Goal: Information Seeking & Learning: Learn about a topic

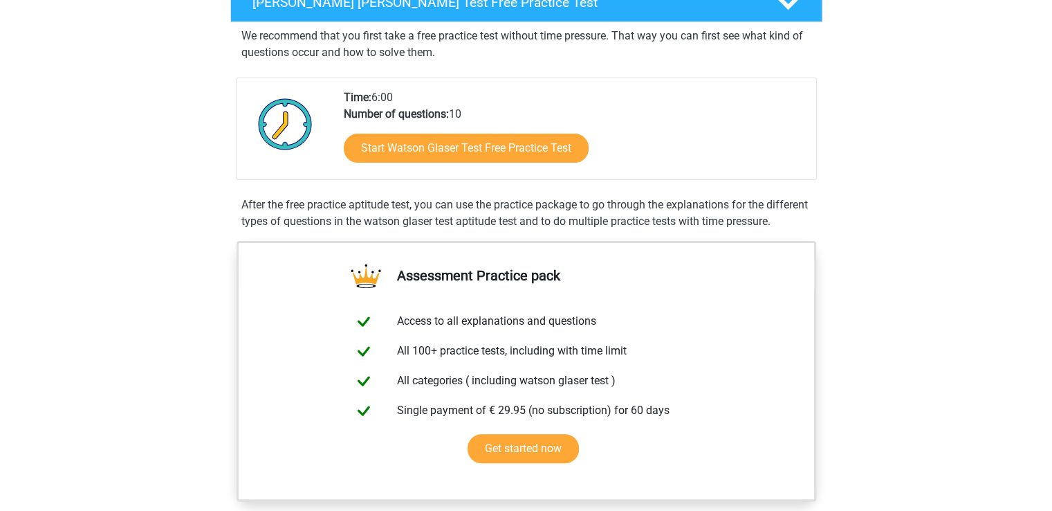
scroll to position [138, 0]
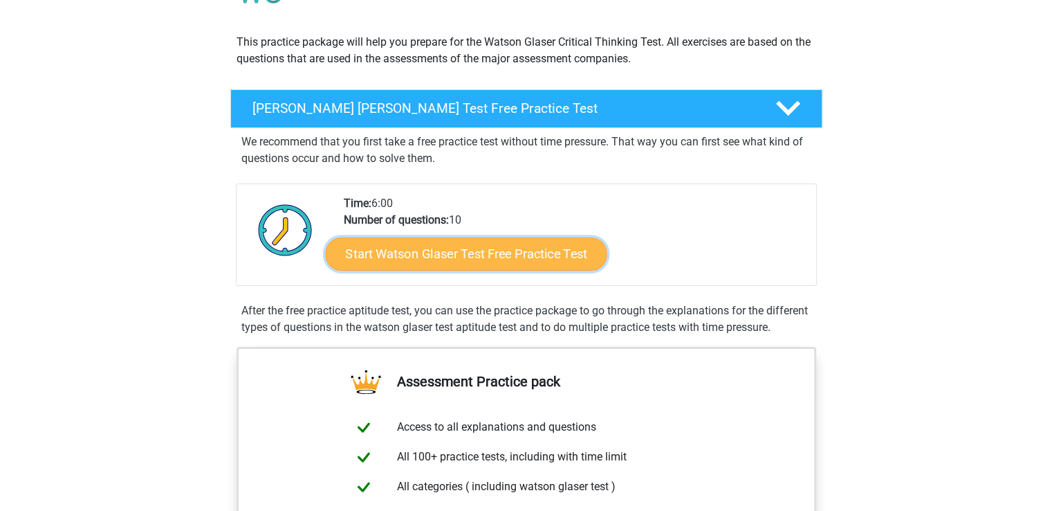
click at [479, 255] on link "Start Watson Glaser Test Free Practice Test" at bounding box center [466, 253] width 282 height 33
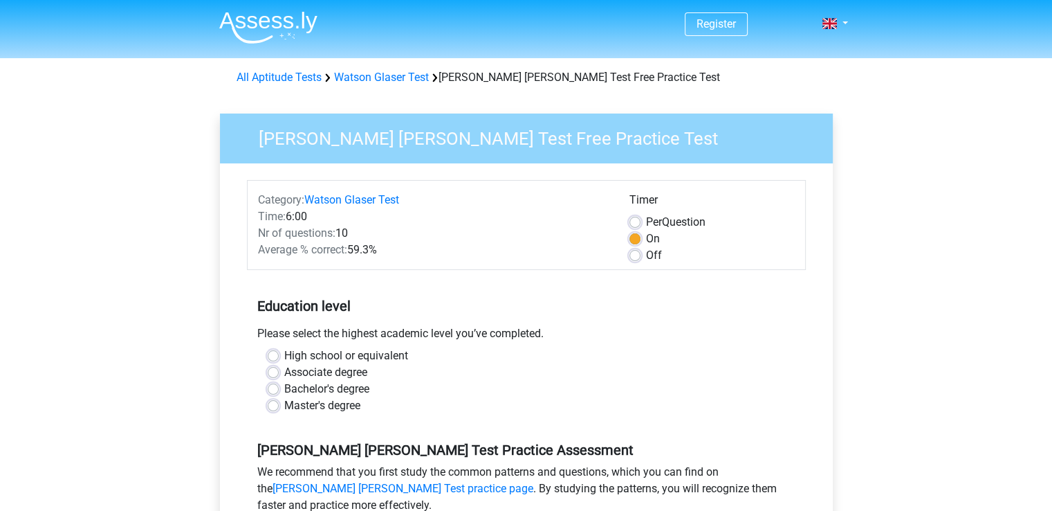
scroll to position [69, 0]
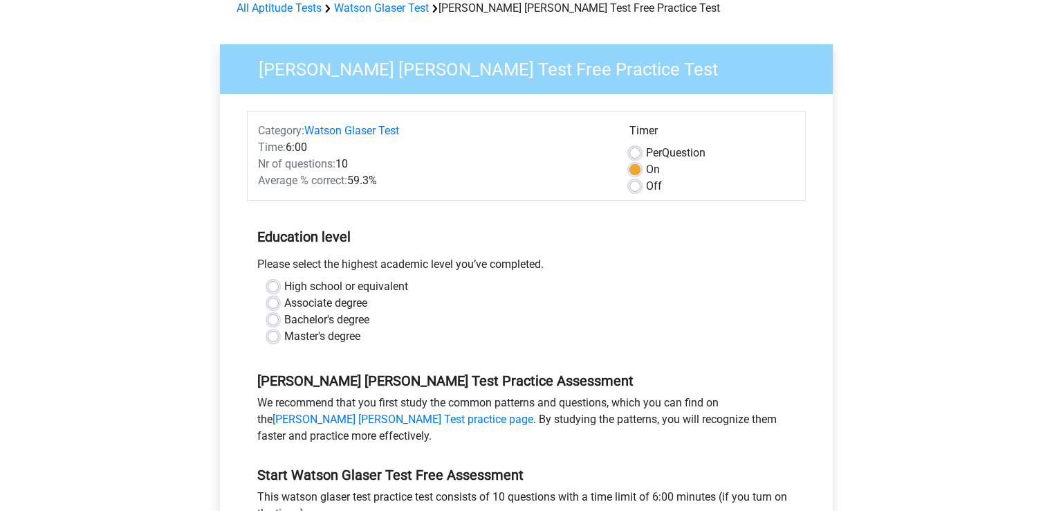
click at [278, 335] on div "Master's degree" at bounding box center [527, 336] width 518 height 17
click at [284, 336] on label "Master's degree" at bounding box center [322, 336] width 76 height 17
click at [268, 336] on input "Master's degree" at bounding box center [273, 335] width 11 height 14
radio input "true"
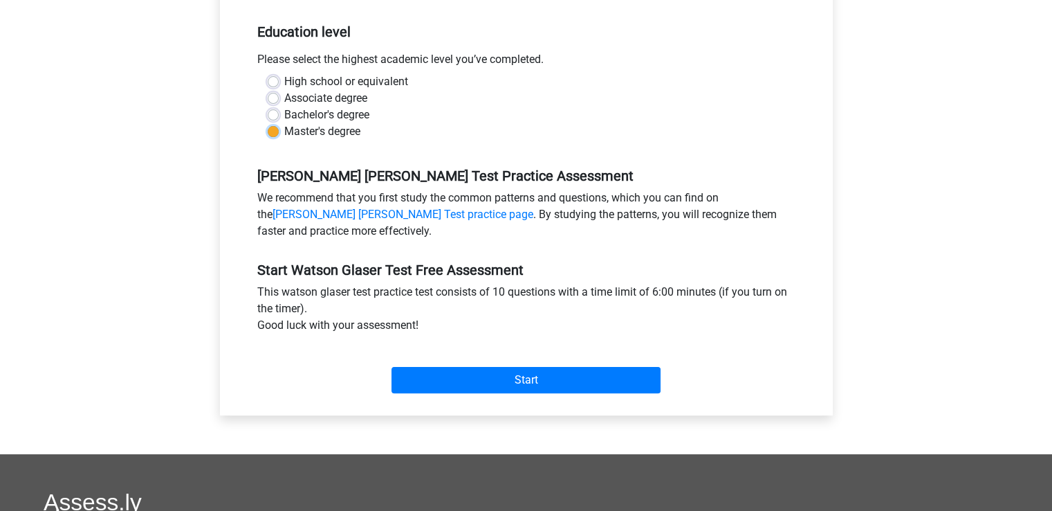
scroll to position [277, 0]
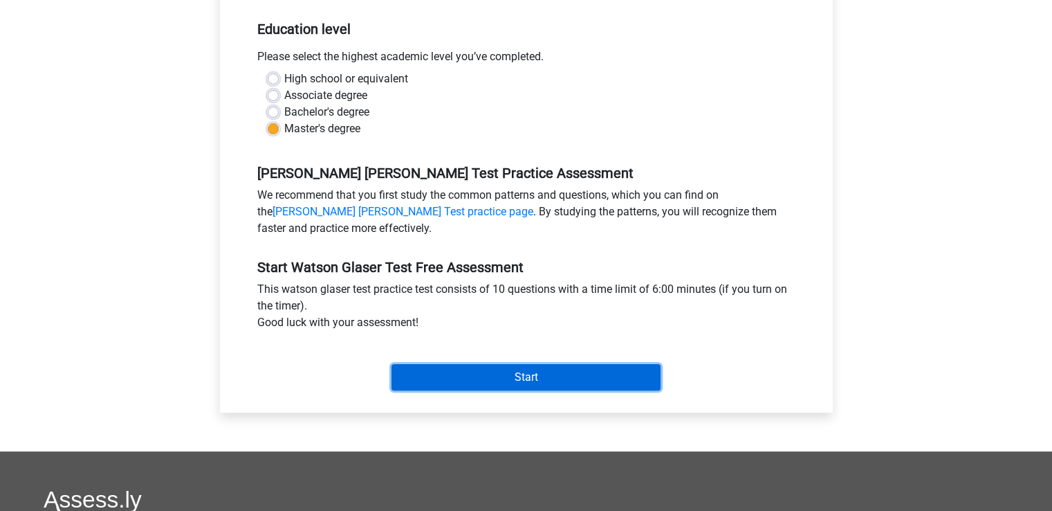
click at [548, 376] on input "Start" at bounding box center [526, 377] width 269 height 26
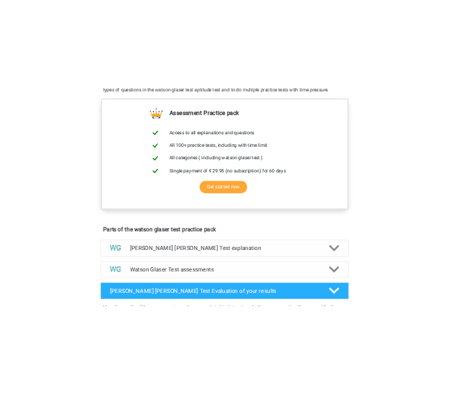
scroll to position [277, 0]
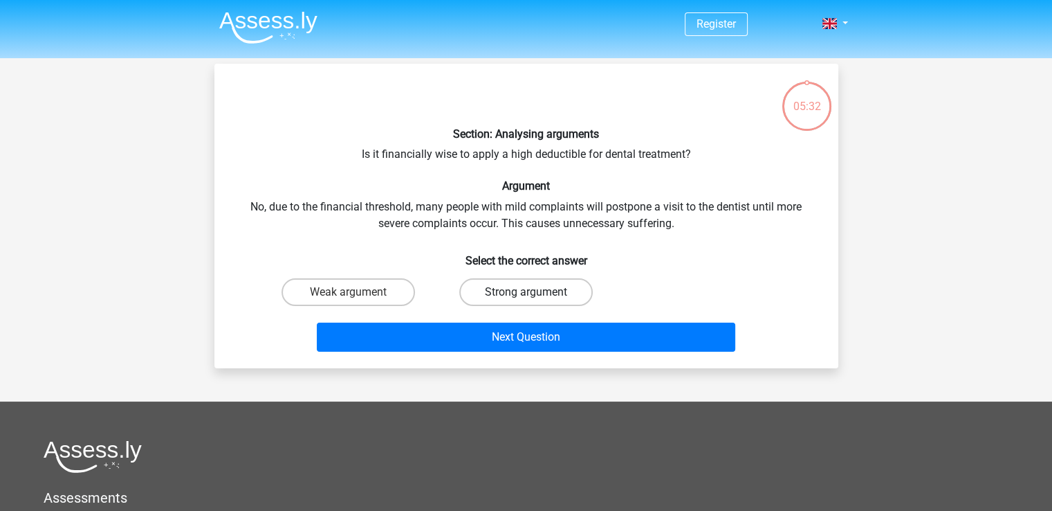
click at [513, 290] on label "Strong argument" at bounding box center [526, 292] width 134 height 28
click at [526, 292] on input "Strong argument" at bounding box center [530, 296] width 9 height 9
radio input "true"
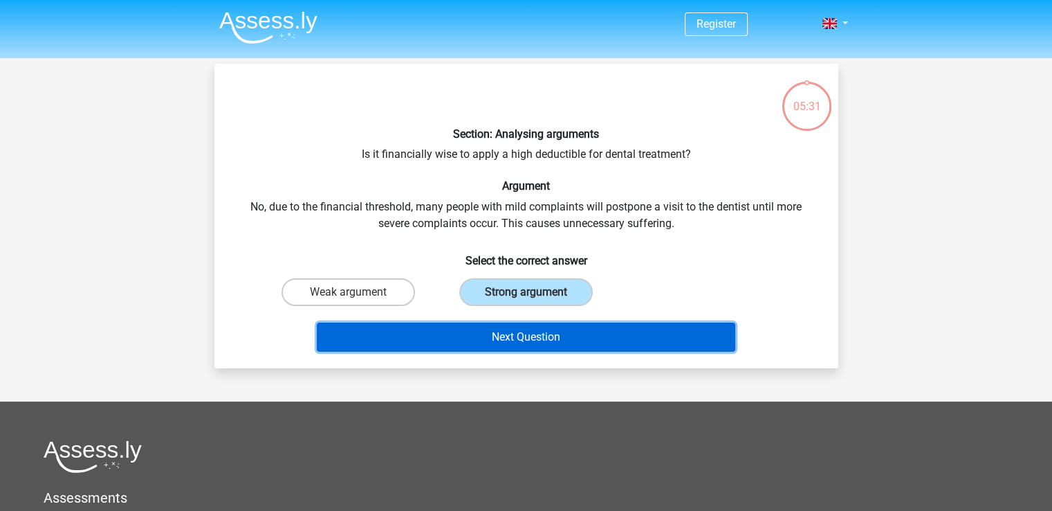
click at [520, 331] on button "Next Question" at bounding box center [526, 336] width 419 height 29
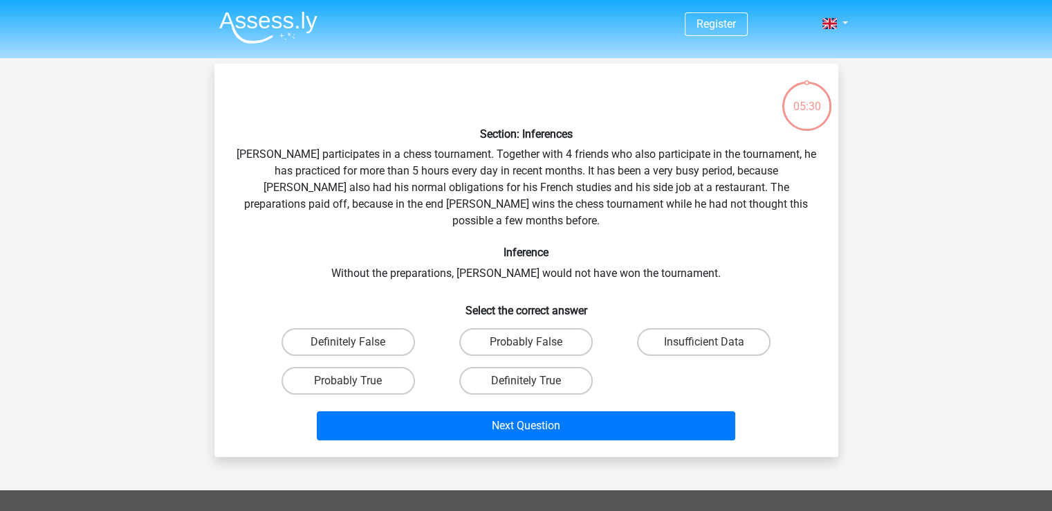
scroll to position [64, 0]
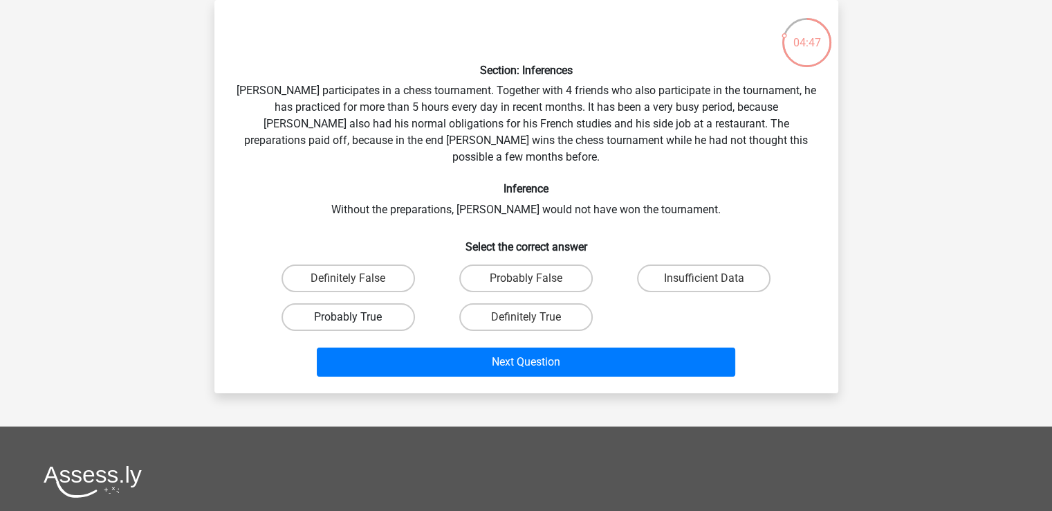
click at [376, 303] on label "Probably True" at bounding box center [349, 317] width 134 height 28
click at [357, 317] on input "Probably True" at bounding box center [352, 321] width 9 height 9
radio input "true"
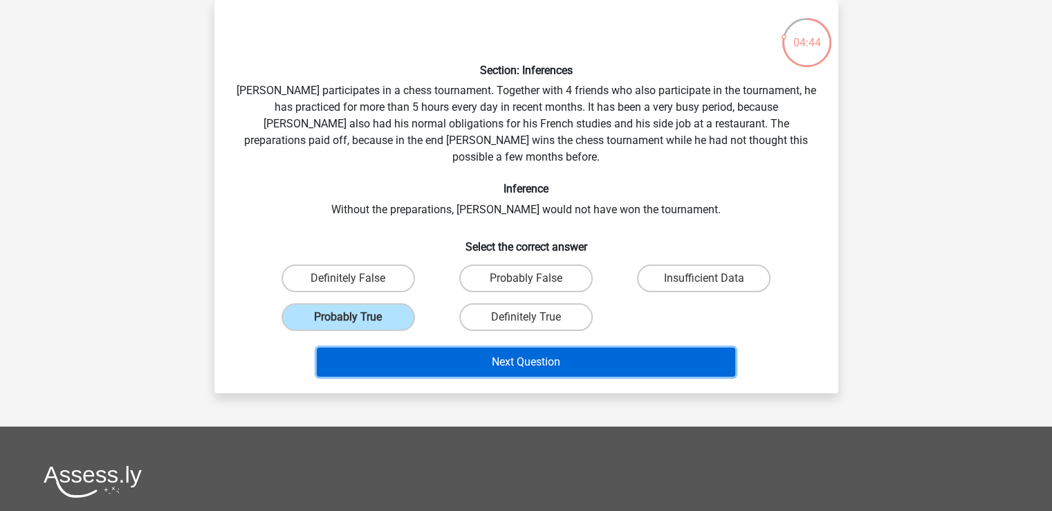
click at [531, 347] on button "Next Question" at bounding box center [526, 361] width 419 height 29
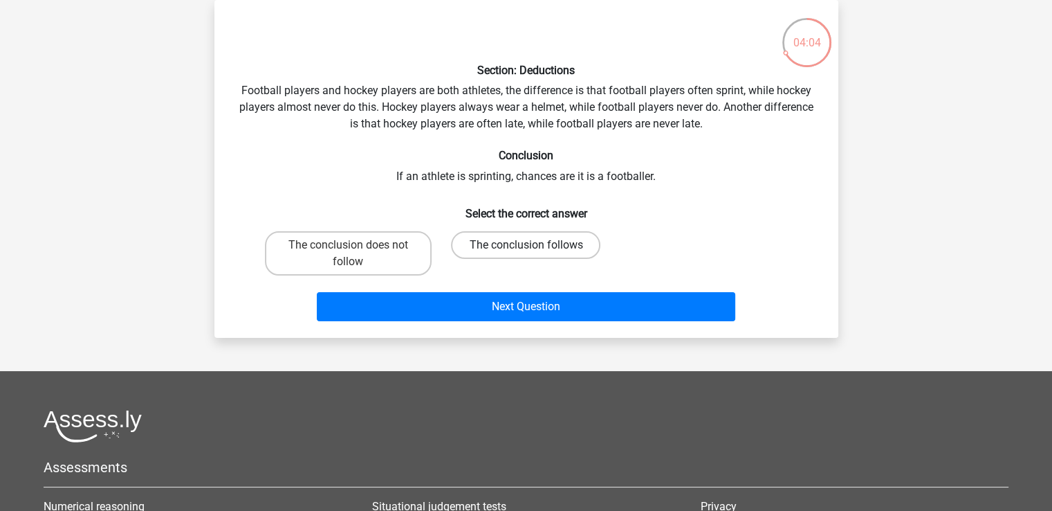
click at [518, 240] on label "The conclusion follows" at bounding box center [525, 245] width 149 height 28
click at [526, 245] on input "The conclusion follows" at bounding box center [530, 249] width 9 height 9
radio input "true"
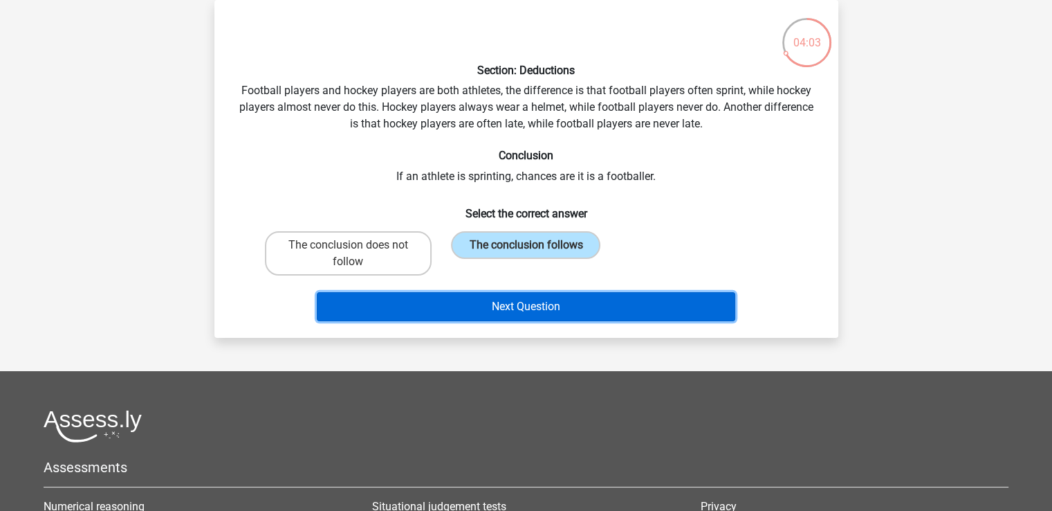
click at [526, 302] on button "Next Question" at bounding box center [526, 306] width 419 height 29
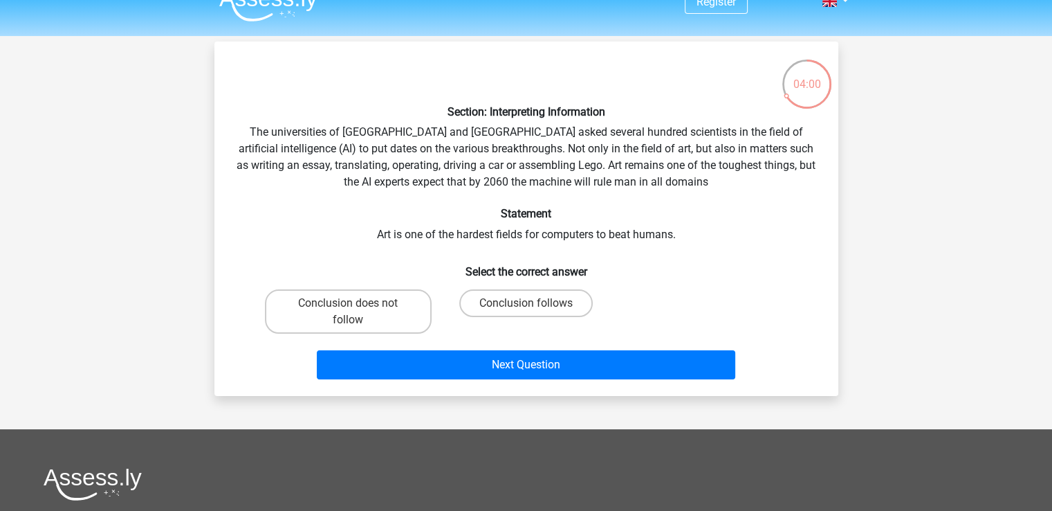
scroll to position [0, 0]
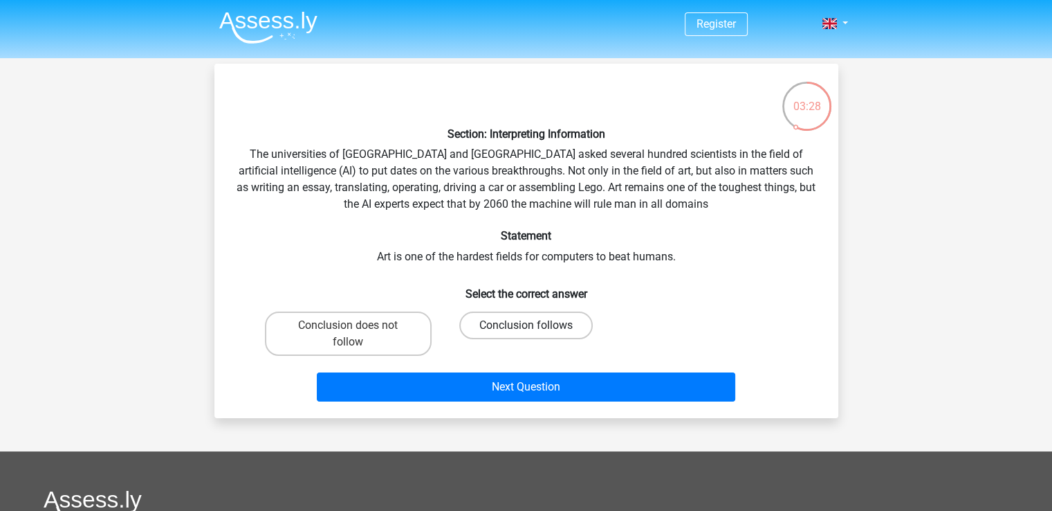
click at [526, 325] on label "Conclusion follows" at bounding box center [526, 325] width 134 height 28
click at [526, 325] on input "Conclusion follows" at bounding box center [530, 329] width 9 height 9
radio input "true"
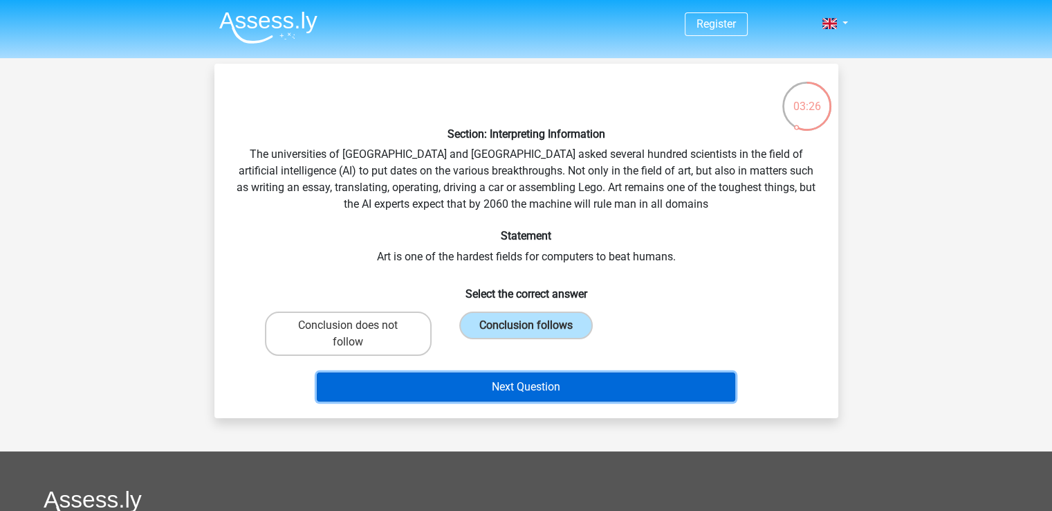
click at [531, 379] on button "Next Question" at bounding box center [526, 386] width 419 height 29
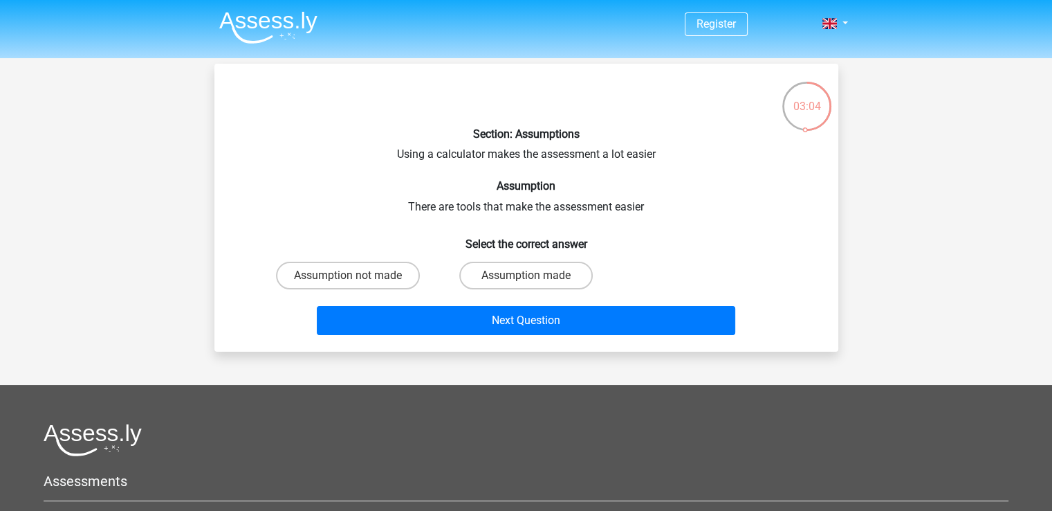
click at [530, 275] on input "Assumption made" at bounding box center [530, 279] width 9 height 9
radio input "true"
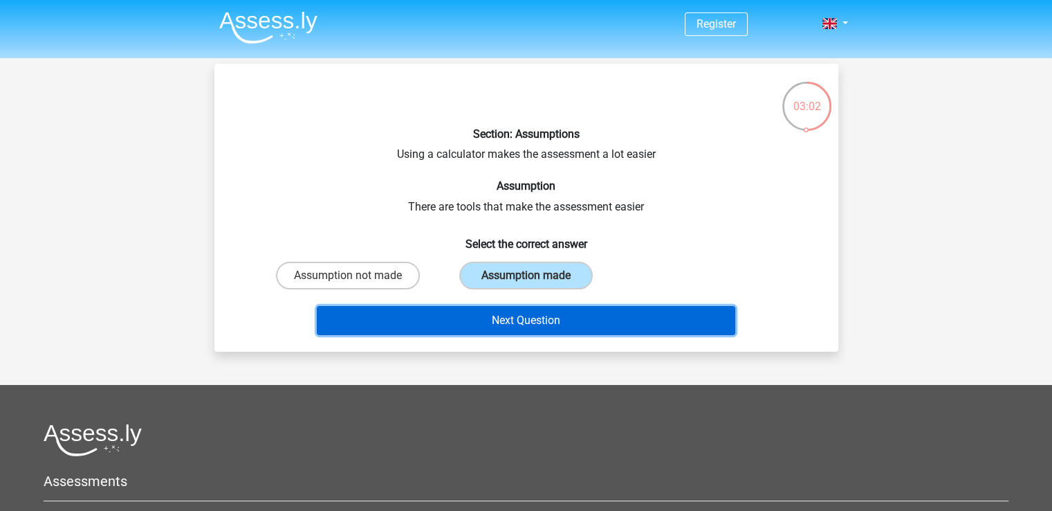
click at [527, 316] on button "Next Question" at bounding box center [526, 320] width 419 height 29
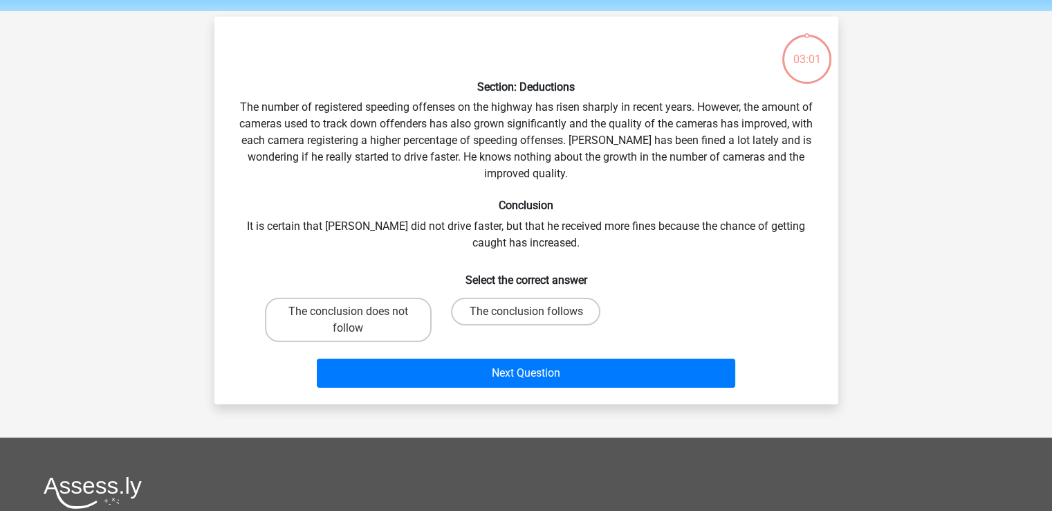
scroll to position [64, 0]
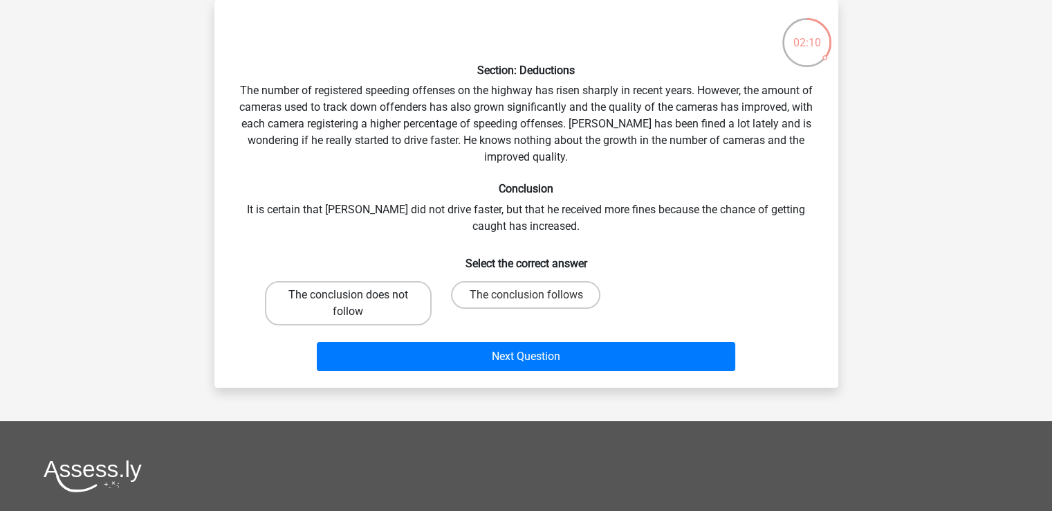
click at [340, 297] on label "The conclusion does not follow" at bounding box center [348, 303] width 167 height 44
click at [348, 297] on input "The conclusion does not follow" at bounding box center [352, 299] width 9 height 9
radio input "true"
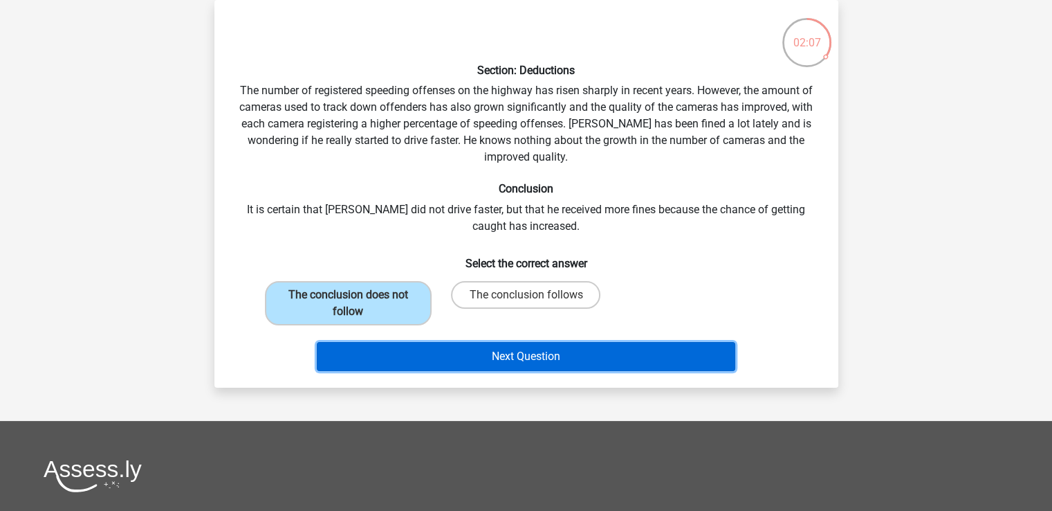
click at [496, 352] on button "Next Question" at bounding box center [526, 356] width 419 height 29
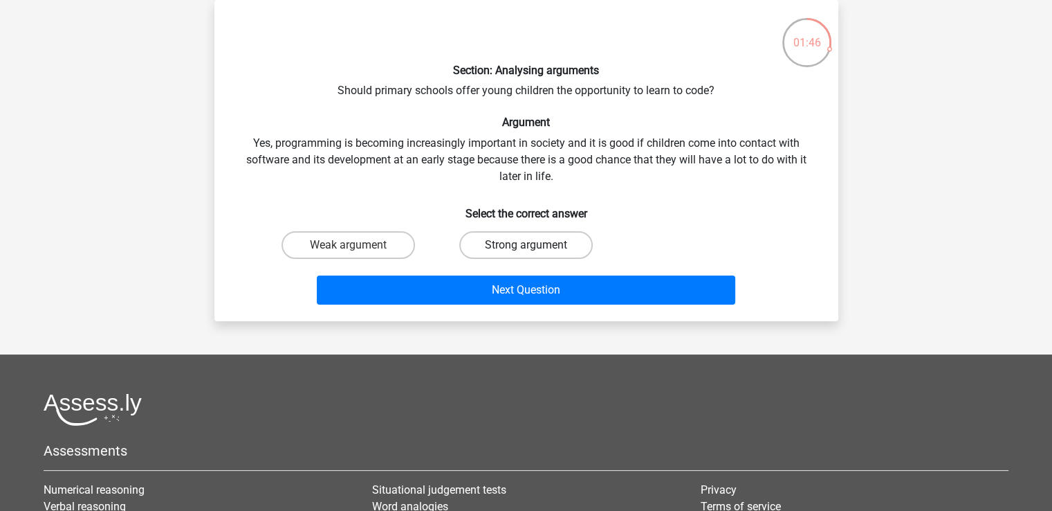
click at [537, 244] on label "Strong argument" at bounding box center [526, 245] width 134 height 28
click at [535, 245] on input "Strong argument" at bounding box center [530, 249] width 9 height 9
radio input "true"
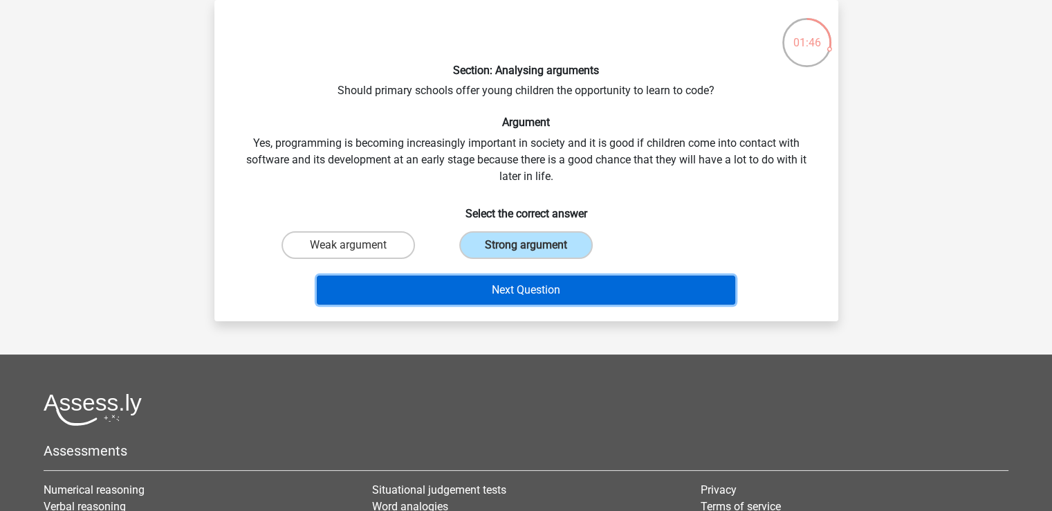
click at [537, 285] on button "Next Question" at bounding box center [526, 289] width 419 height 29
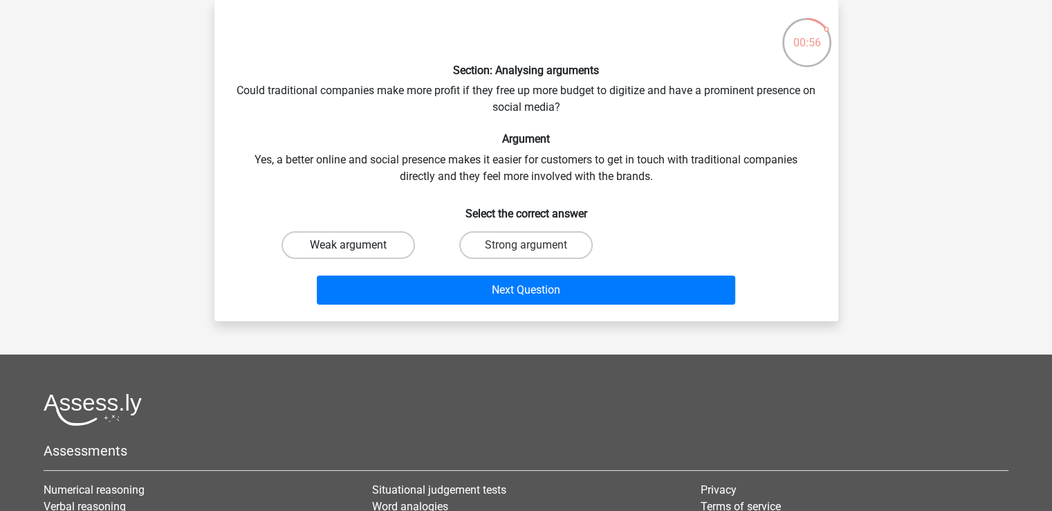
click at [383, 240] on label "Weak argument" at bounding box center [349, 245] width 134 height 28
click at [357, 245] on input "Weak argument" at bounding box center [352, 249] width 9 height 9
radio input "true"
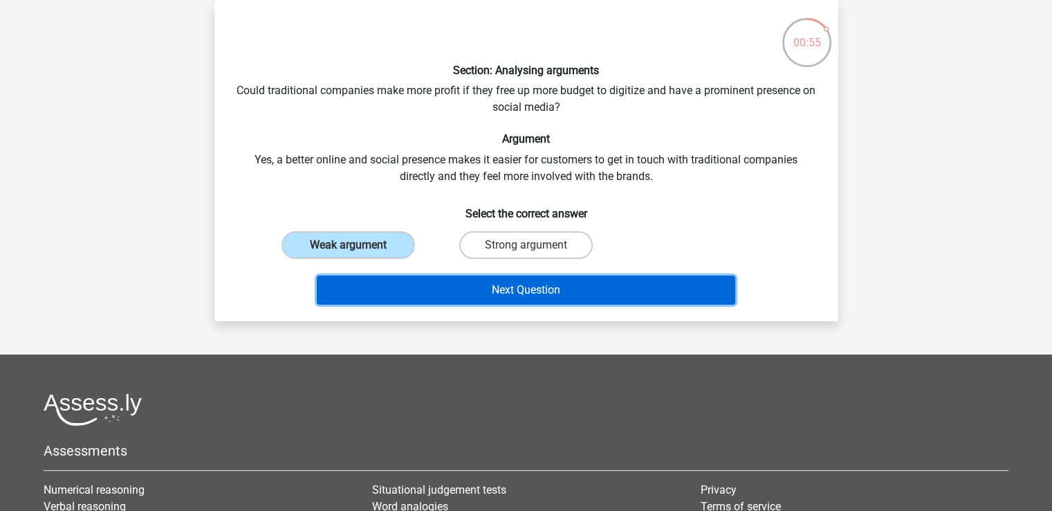
click at [541, 289] on button "Next Question" at bounding box center [526, 289] width 419 height 29
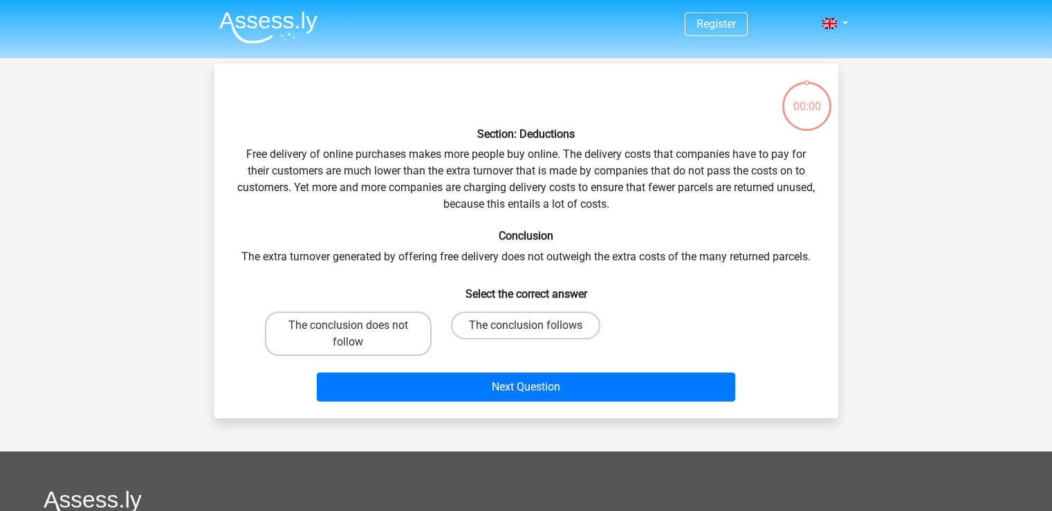
scroll to position [64, 0]
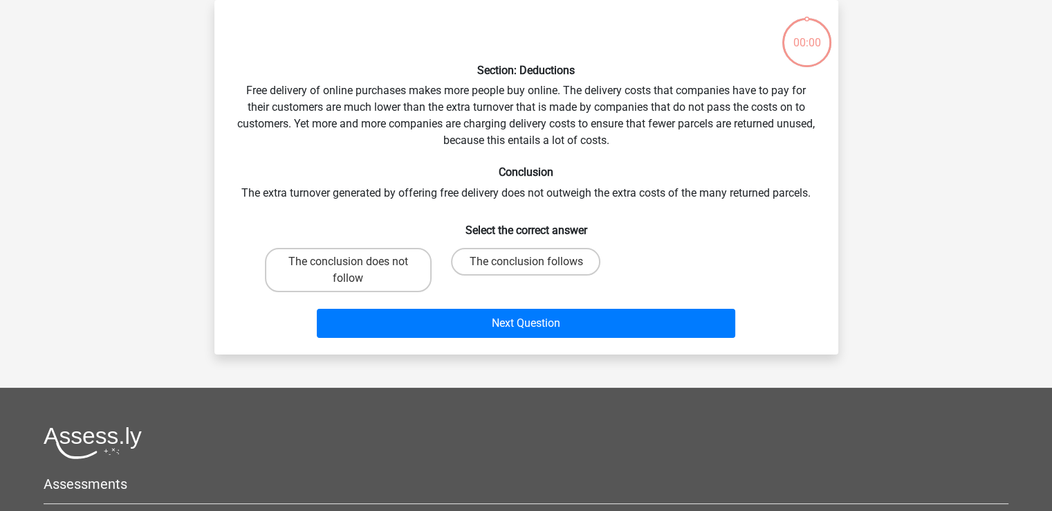
click at [531, 259] on label "The conclusion follows" at bounding box center [525, 262] width 149 height 28
click at [531, 262] on input "The conclusion follows" at bounding box center [530, 266] width 9 height 9
radio input "true"
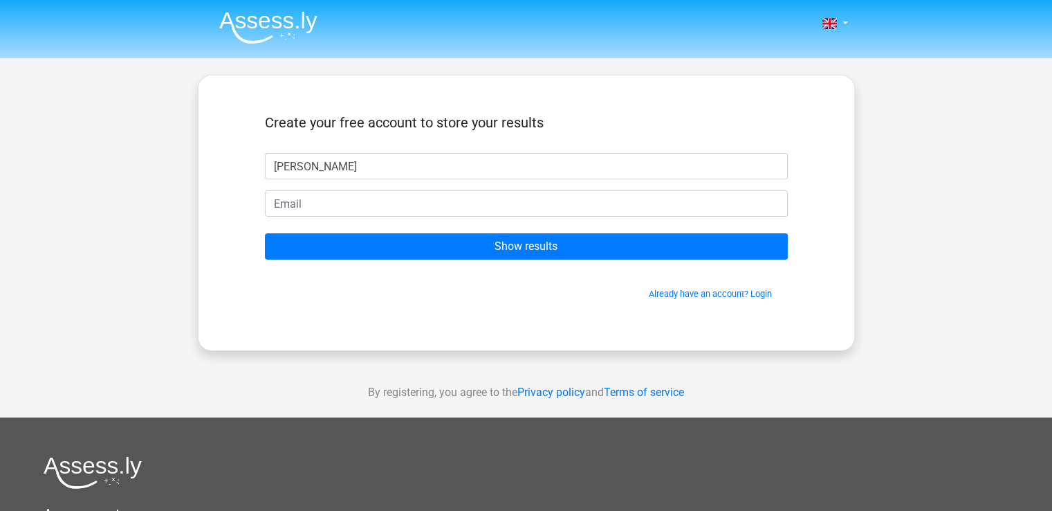
type input "[PERSON_NAME]"
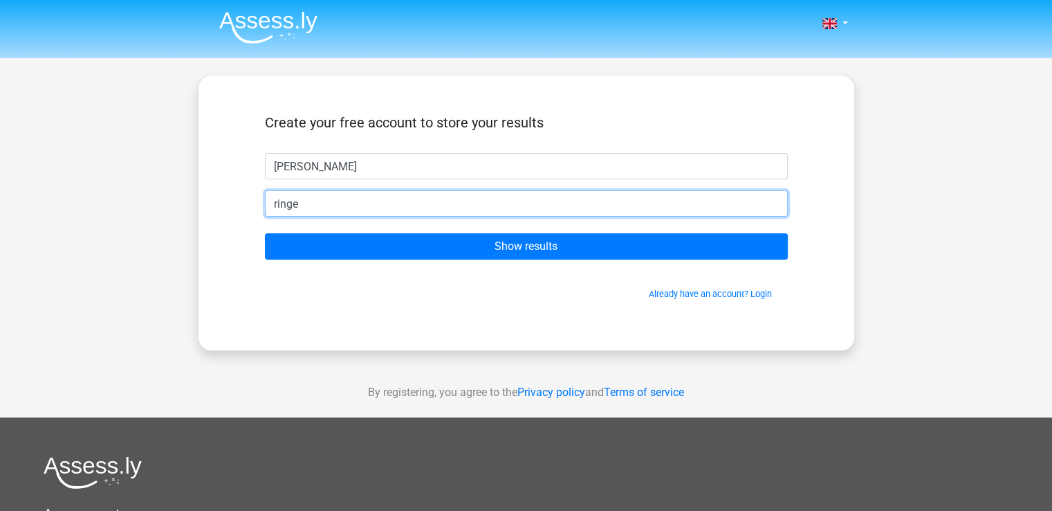
type input "[EMAIL_ADDRESS][DOMAIN_NAME]"
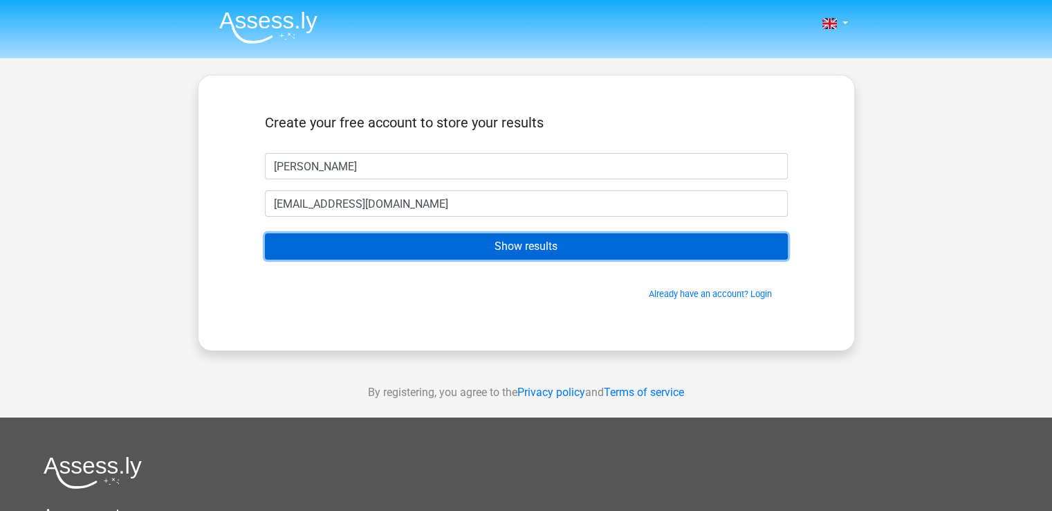
click at [520, 245] on input "Show results" at bounding box center [526, 246] width 523 height 26
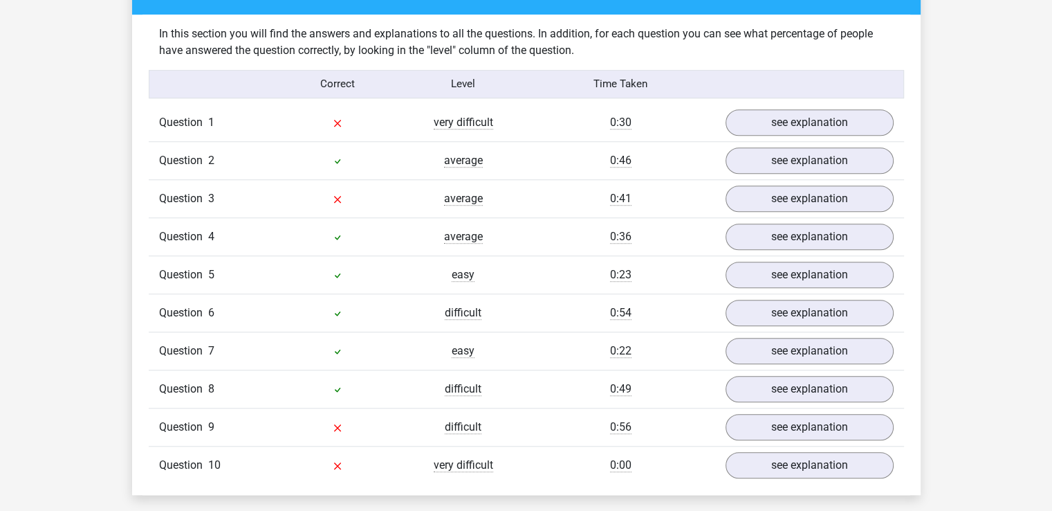
scroll to position [1038, 0]
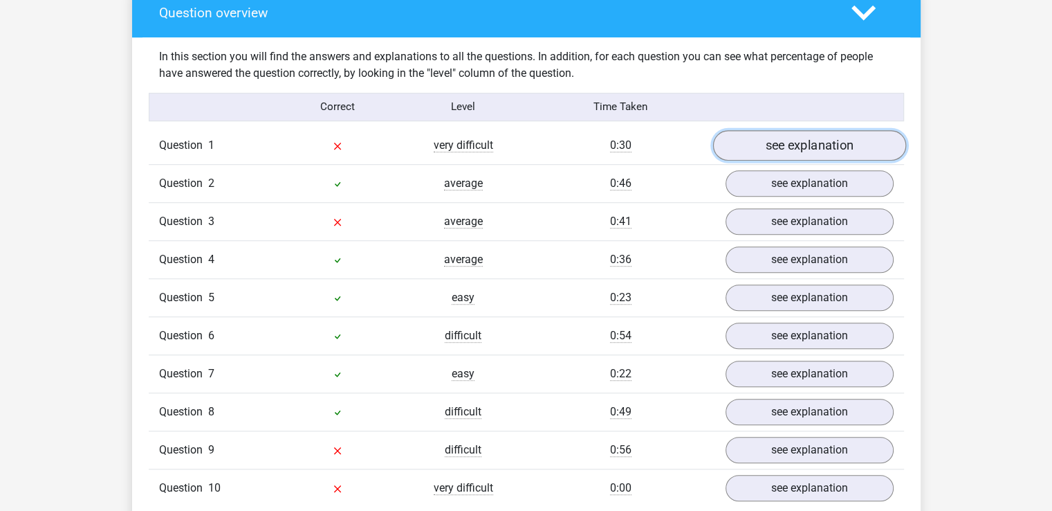
click at [805, 144] on link "see explanation" at bounding box center [809, 145] width 193 height 30
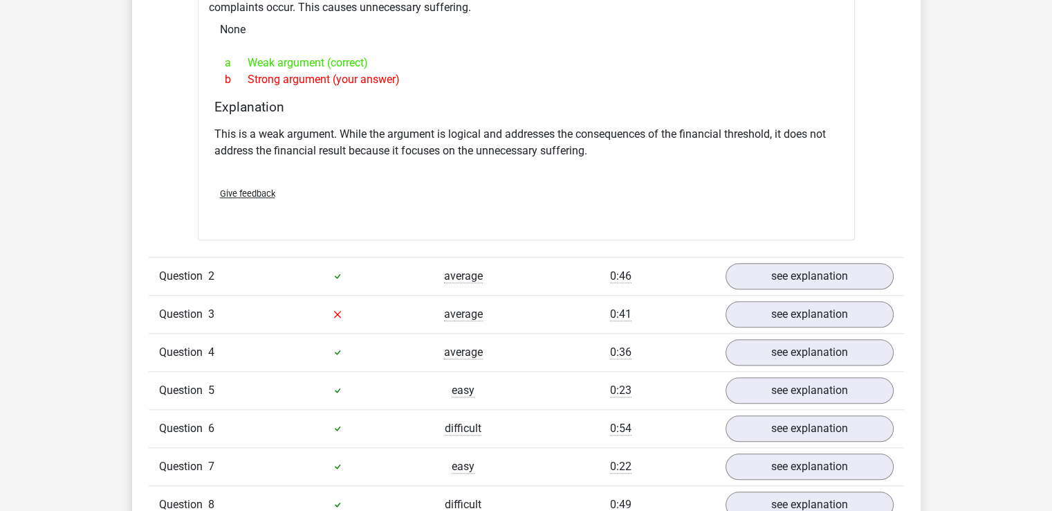
scroll to position [1315, 0]
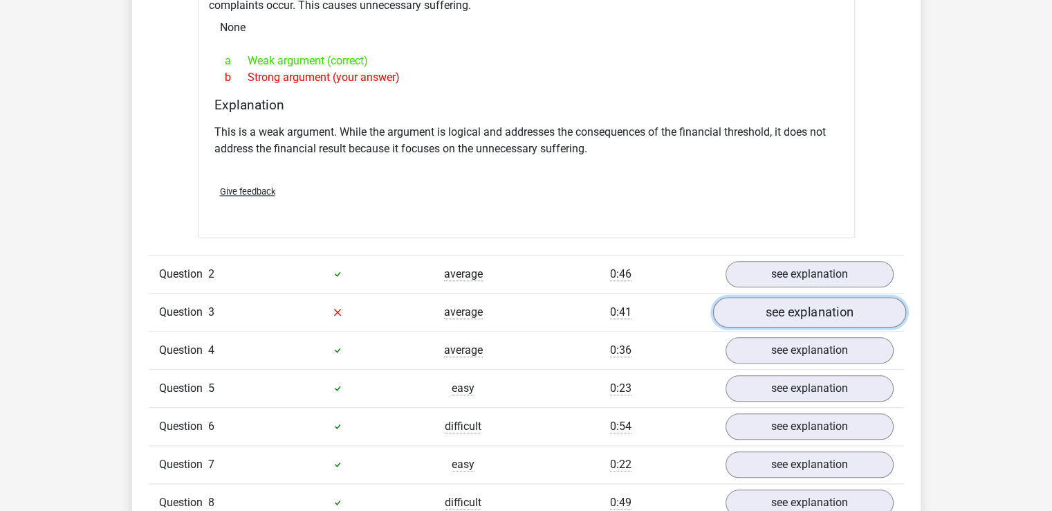
click at [811, 309] on link "see explanation" at bounding box center [809, 312] width 193 height 30
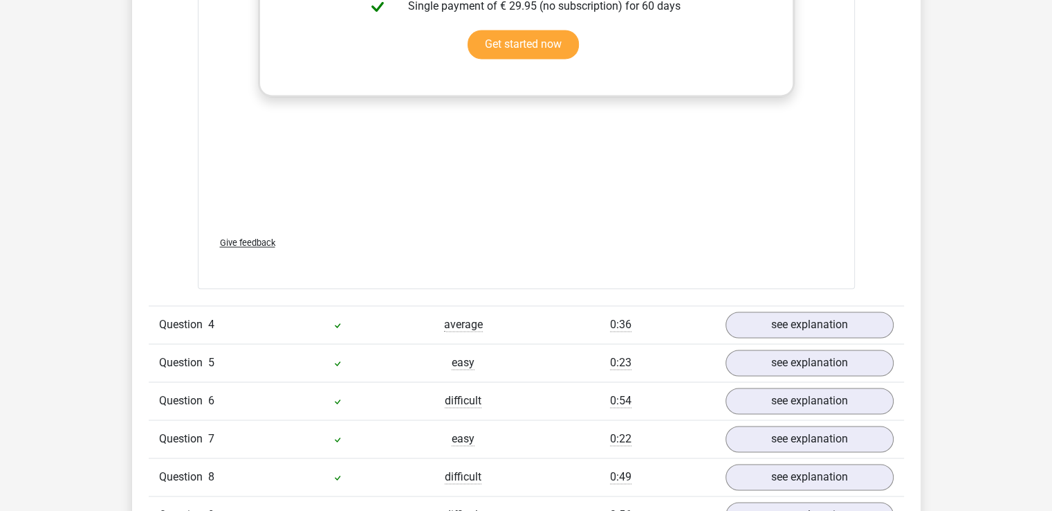
scroll to position [2283, 0]
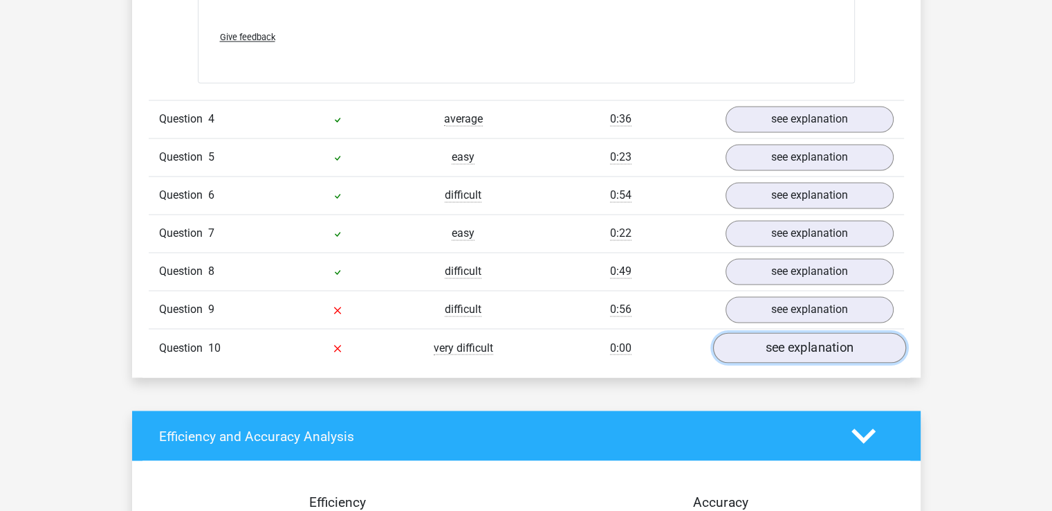
click at [805, 341] on link "see explanation" at bounding box center [809, 347] width 193 height 30
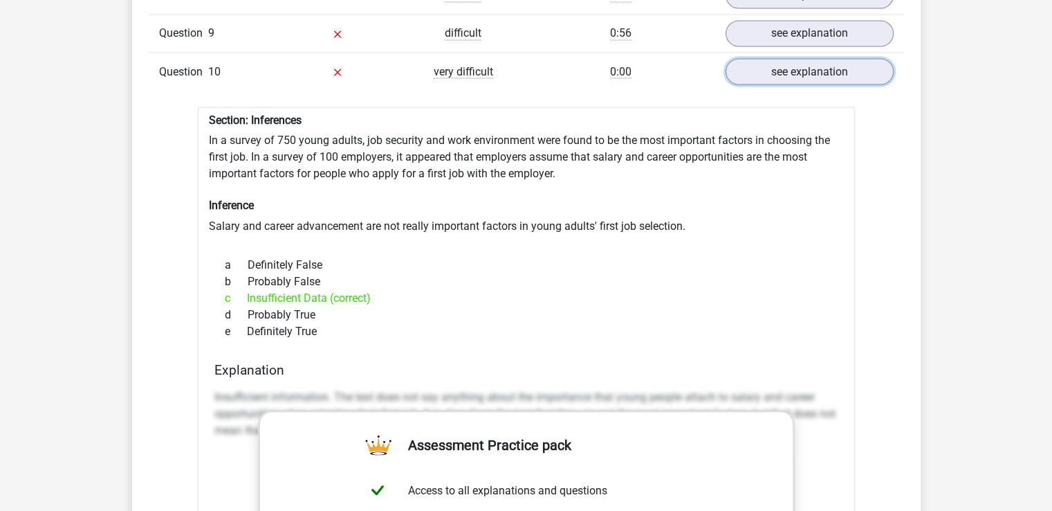
scroll to position [2560, 0]
click at [563, 165] on div "Section: Inferences In a survey of 750 young adults, job security and work envi…" at bounding box center [526, 483] width 657 height 755
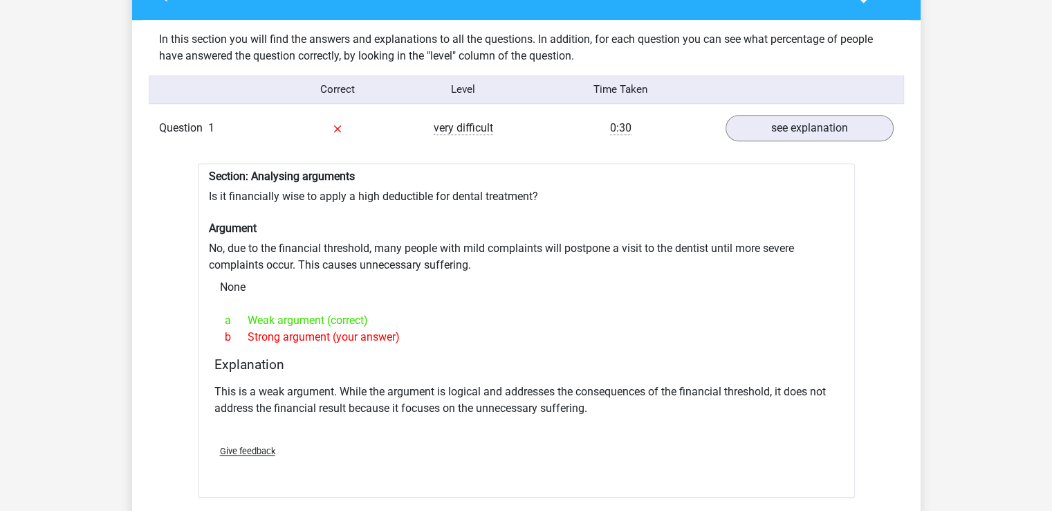
scroll to position [1038, 0]
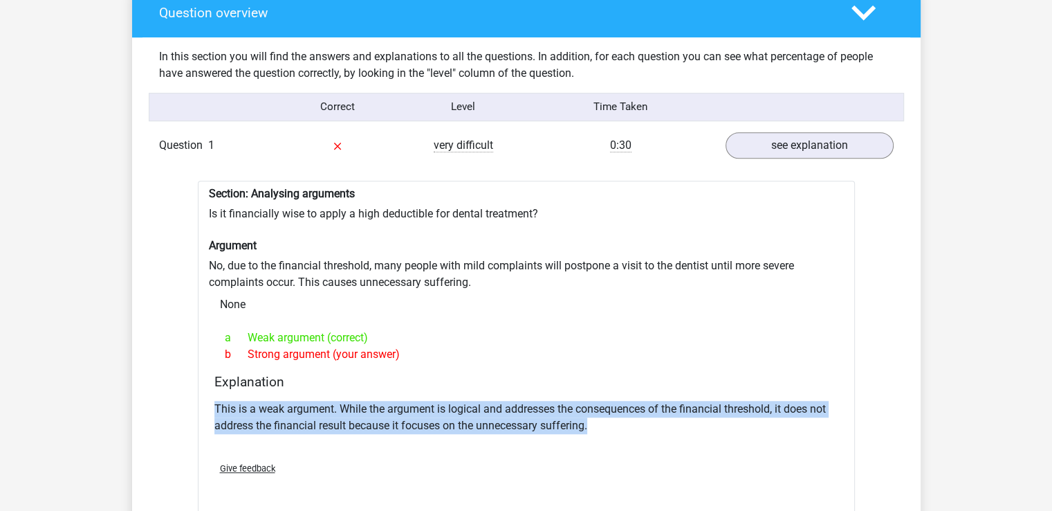
drag, startPoint x: 590, startPoint y: 430, endPoint x: 214, endPoint y: 401, distance: 377.5
click at [215, 401] on p "This is a weak argument. While the argument is logical and addresses the conseq…" at bounding box center [527, 417] width 624 height 33
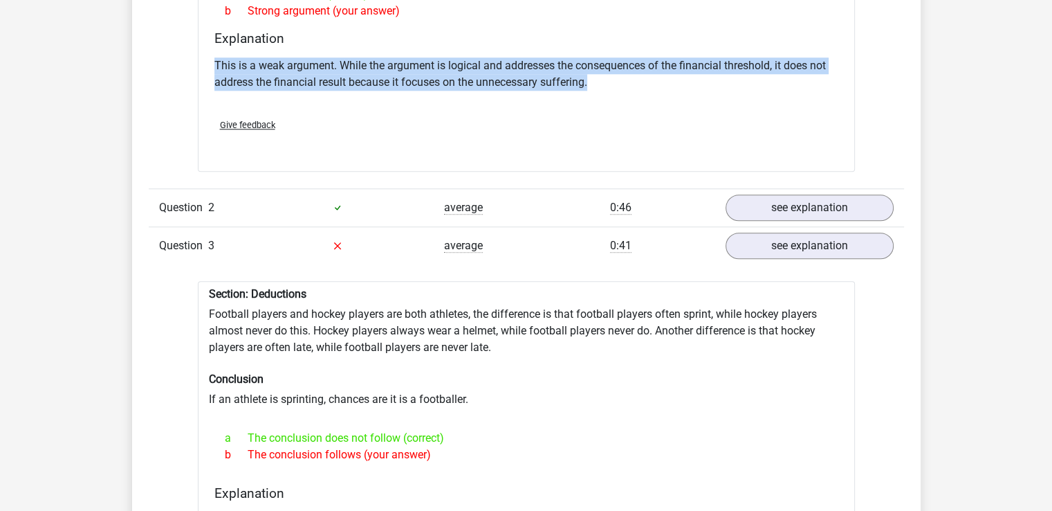
scroll to position [1384, 0]
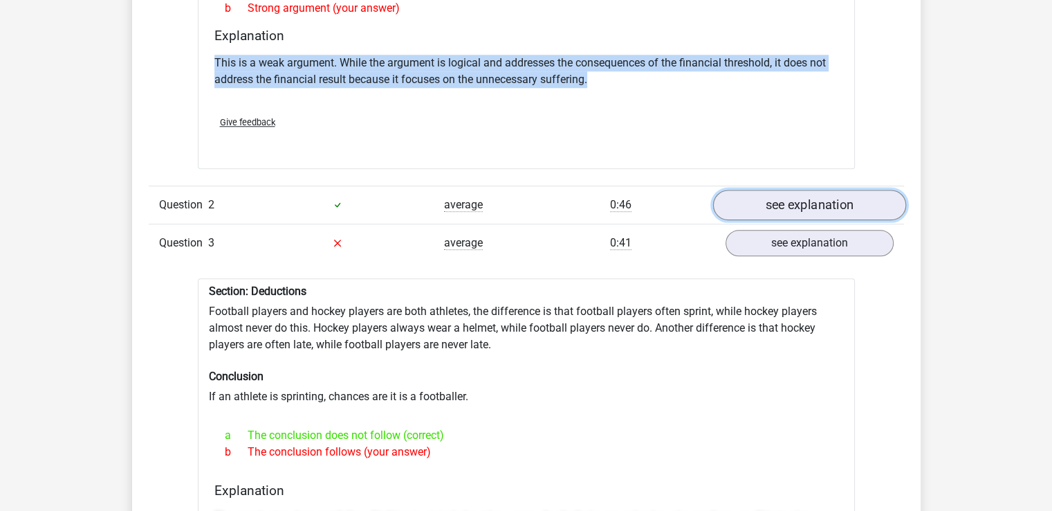
click at [791, 202] on link "see explanation" at bounding box center [809, 205] width 193 height 30
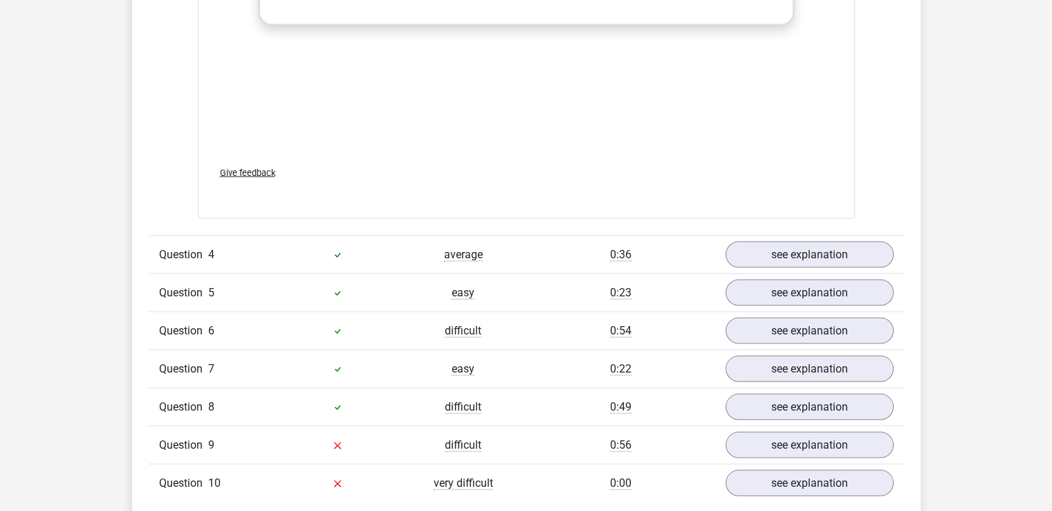
scroll to position [2699, 0]
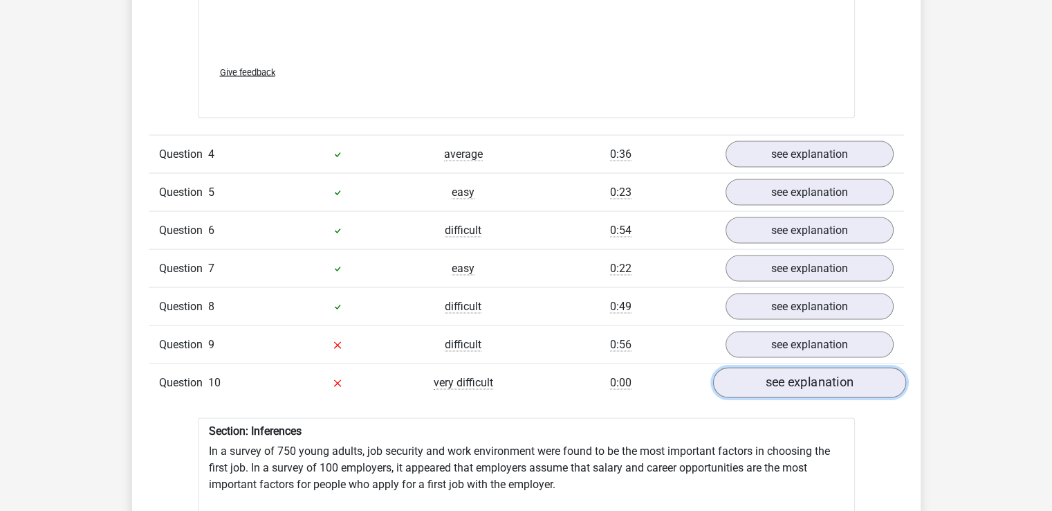
click at [773, 386] on link "see explanation" at bounding box center [809, 382] width 193 height 30
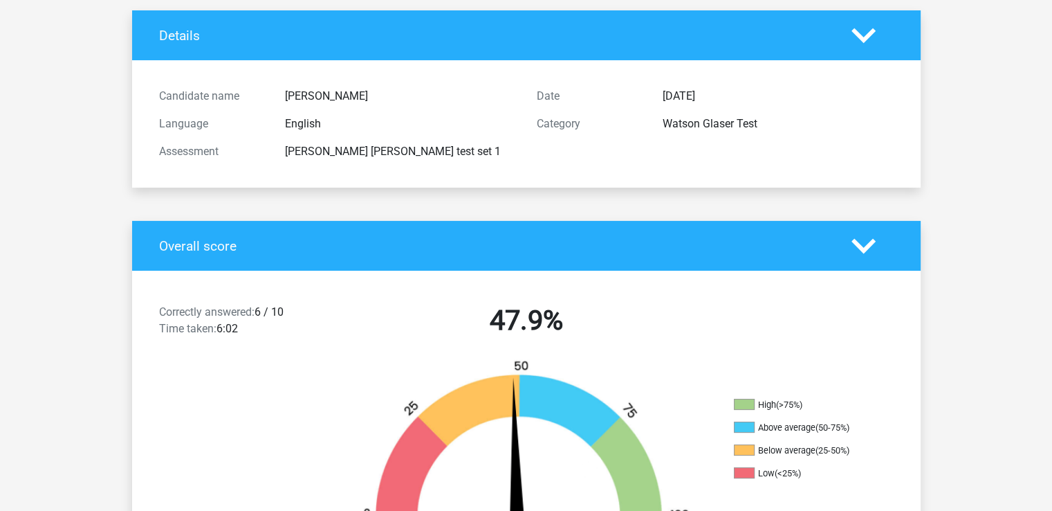
scroll to position [0, 0]
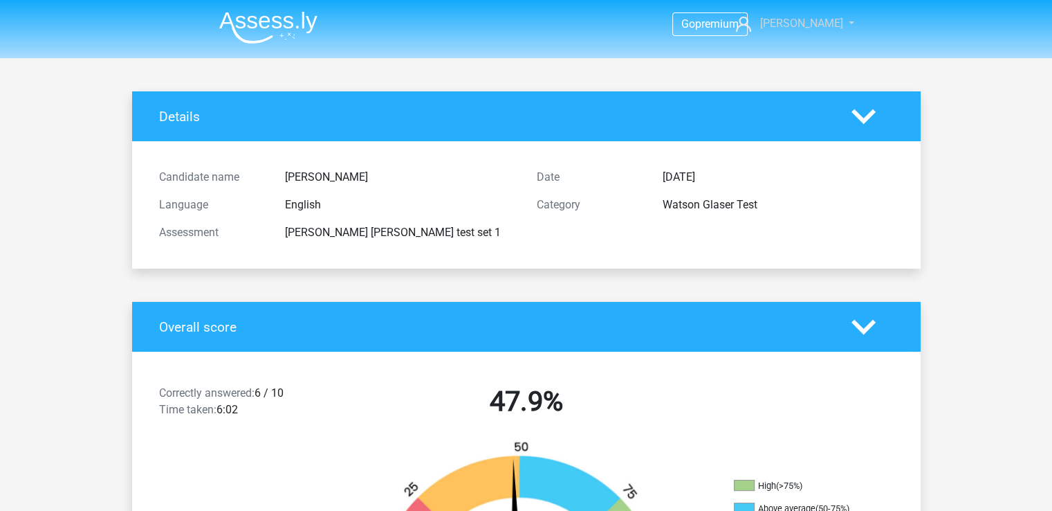
click at [842, 23] on link "[PERSON_NAME]" at bounding box center [787, 23] width 113 height 17
